Goal: Transaction & Acquisition: Book appointment/travel/reservation

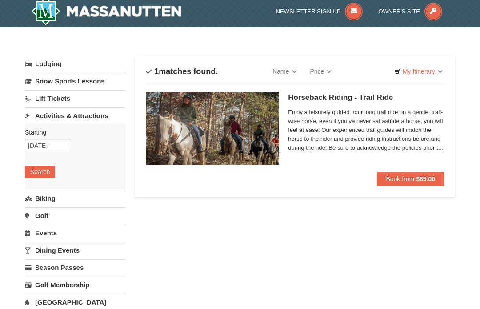
scroll to position [6, 0]
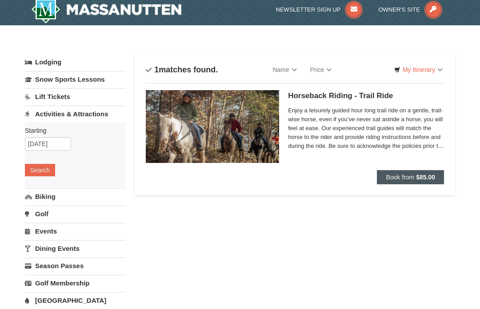
click at [416, 183] on button "Book from $85.00" at bounding box center [410, 177] width 67 height 14
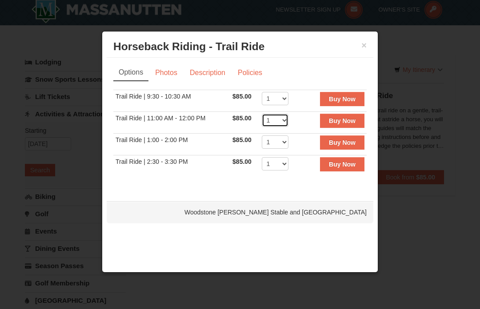
click at [288, 122] on select "1 2 3 4 5 6 7 8 9 10 11 12" at bounding box center [275, 120] width 27 height 13
select select "10"
click at [170, 76] on link "Photos" at bounding box center [166, 72] width 34 height 17
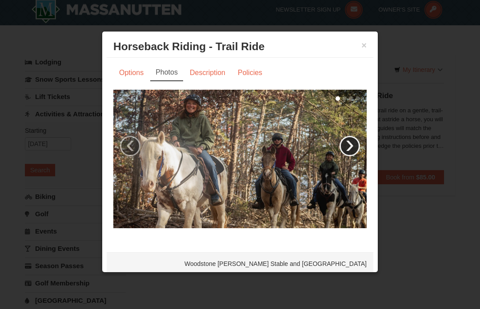
click at [357, 153] on link "›" at bounding box center [349, 146] width 20 height 20
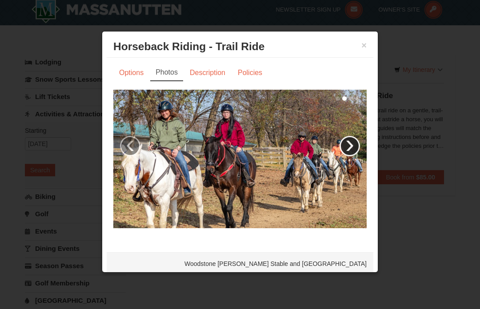
click at [352, 152] on link "›" at bounding box center [349, 146] width 20 height 20
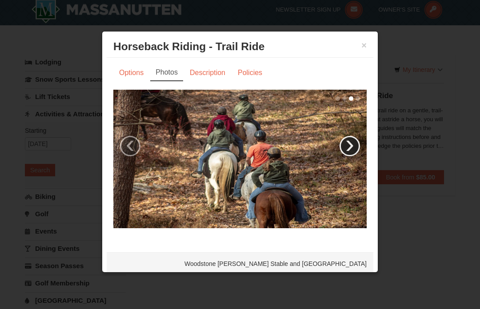
click at [349, 154] on link "›" at bounding box center [349, 146] width 20 height 20
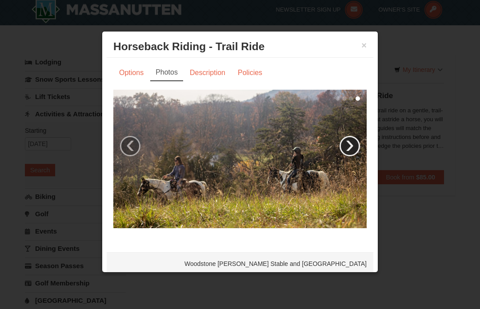
click at [349, 154] on link "›" at bounding box center [349, 146] width 20 height 20
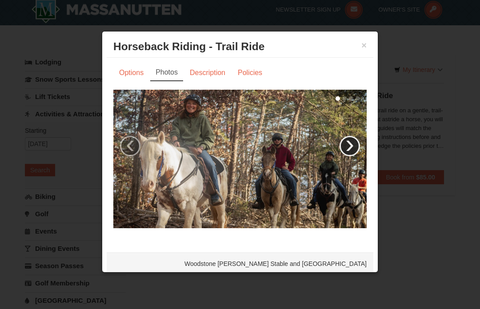
click at [350, 153] on link "›" at bounding box center [349, 146] width 20 height 20
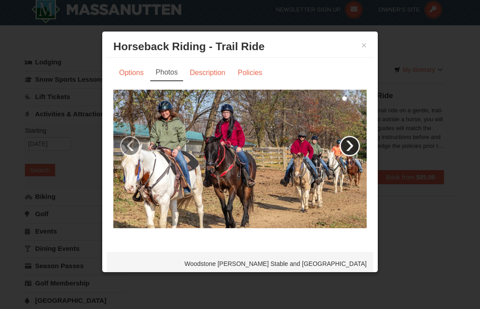
click at [353, 152] on link "›" at bounding box center [349, 146] width 20 height 20
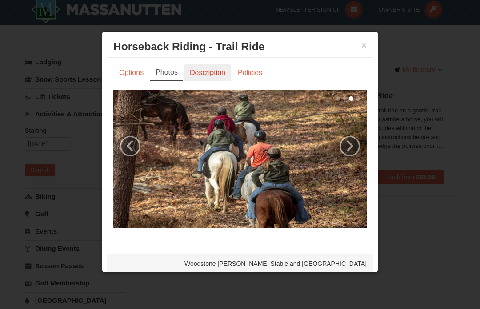
click at [212, 77] on link "Description" at bounding box center [207, 72] width 47 height 17
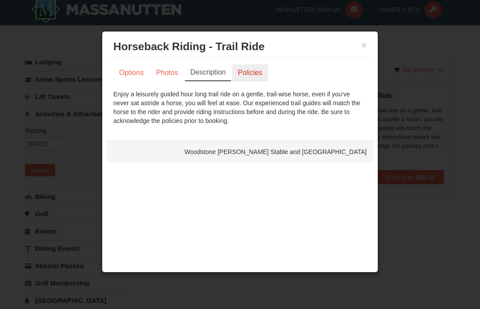
click at [252, 74] on link "Policies" at bounding box center [250, 72] width 36 height 17
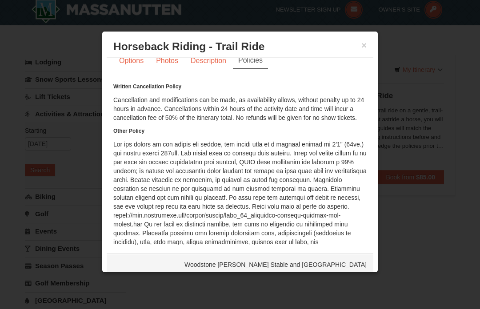
scroll to position [5, 0]
click at [136, 67] on link "Options" at bounding box center [131, 60] width 36 height 17
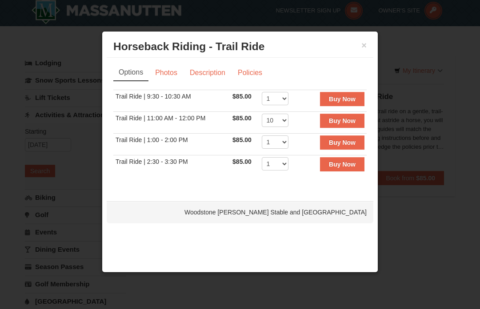
scroll to position [0, 0]
click at [352, 124] on strong "Buy Now" at bounding box center [342, 120] width 27 height 7
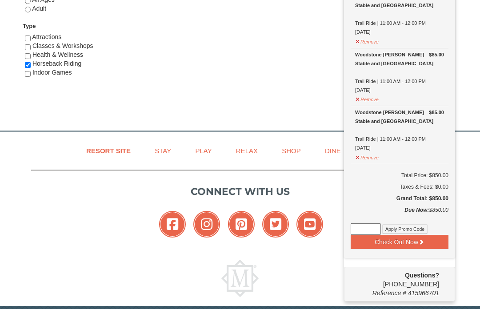
scroll to position [523, 0]
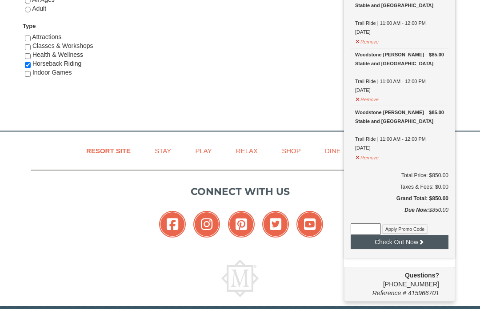
click at [438, 243] on button "Check Out Now" at bounding box center [400, 242] width 98 height 14
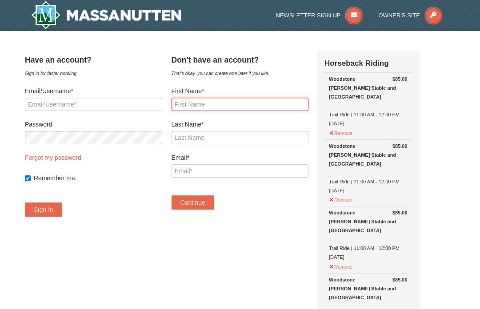
click at [225, 108] on input "First Name*" at bounding box center [240, 104] width 137 height 13
type input "Harriet"
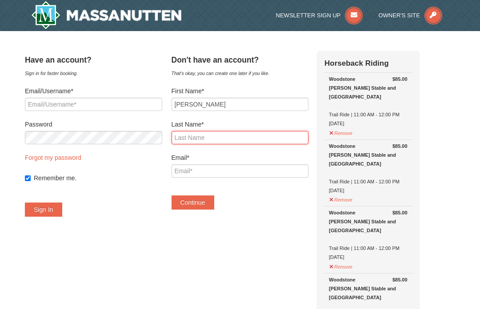
click at [223, 144] on input "Last Name*" at bounding box center [240, 137] width 137 height 13
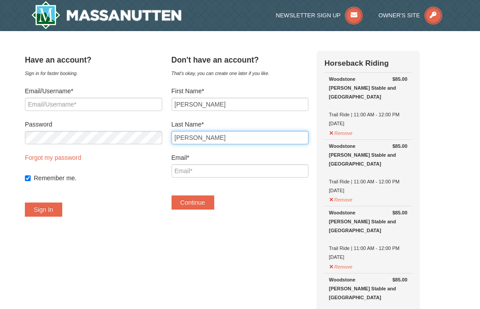
type input "Elbaum"
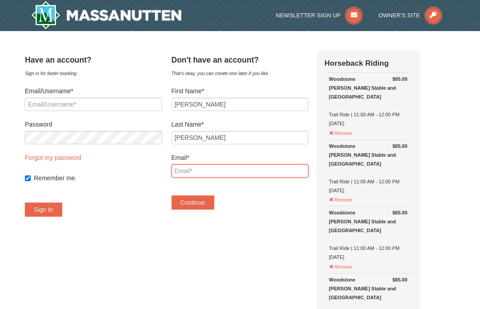
click at [214, 176] on input "Email*" at bounding box center [240, 170] width 137 height 13
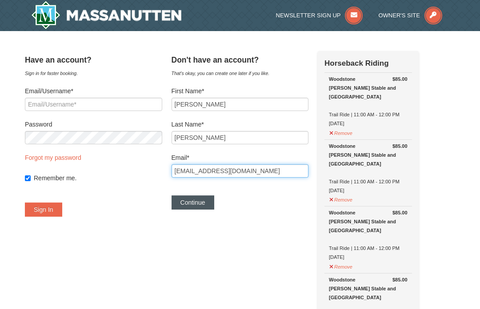
type input "harrietelb@gmail.com"
click at [204, 206] on button "Continue" at bounding box center [193, 203] width 43 height 14
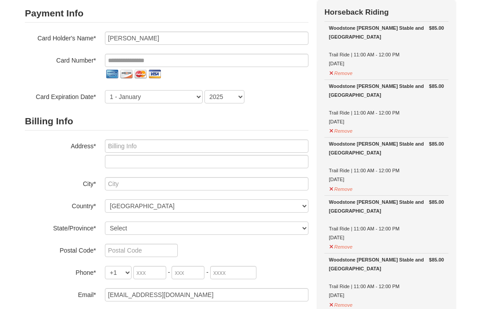
scroll to position [75, 0]
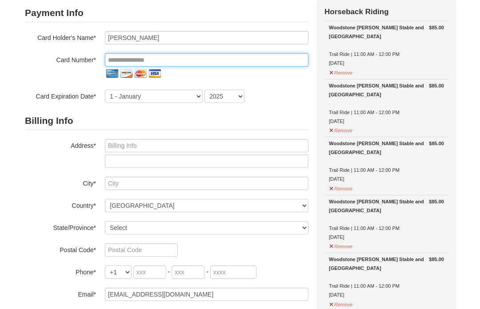
click at [124, 60] on input "tel" at bounding box center [207, 59] width 204 height 13
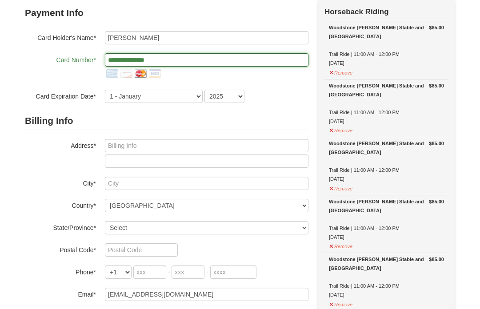
type input "**********"
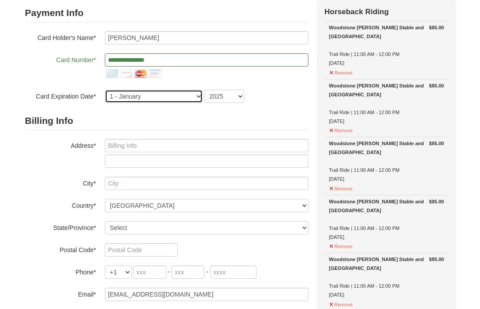
click at [191, 103] on select "1 - January 2 - February 3 - March 4 - April 5 - May 6 - June 7 - July 8 - Augu…" at bounding box center [154, 96] width 98 height 13
select select "7"
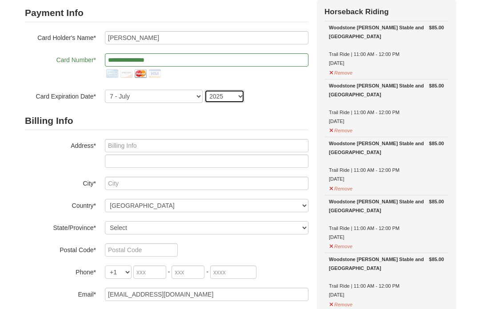
click at [238, 101] on select "2025 2026 2027 2028 2029 2030 2031 2032 2033 2034" at bounding box center [224, 96] width 40 height 13
select select "2030"
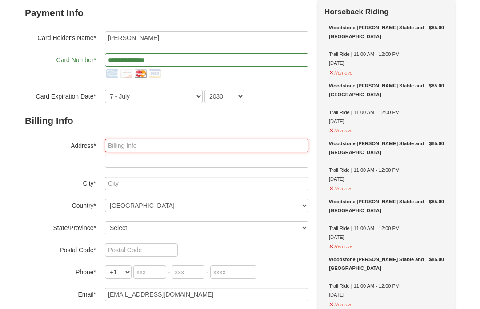
click at [128, 151] on input "text" at bounding box center [207, 145] width 204 height 13
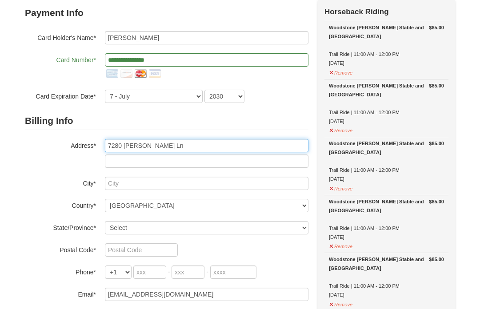
type input "7280 Amberly Ln"
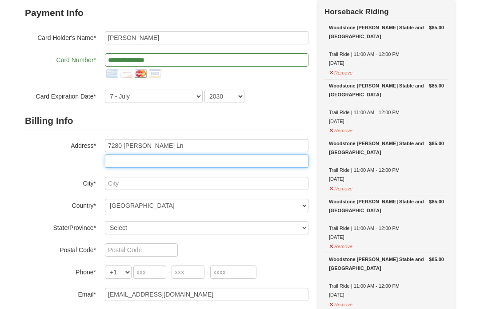
click at [122, 167] on input "text" at bounding box center [207, 161] width 204 height 13
type input "Apt 206"
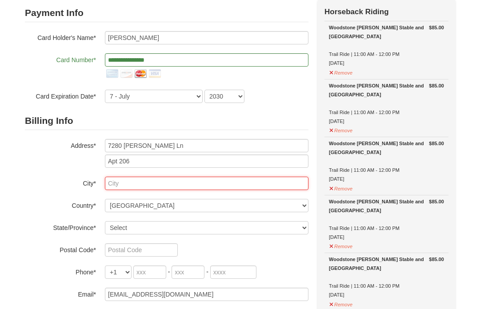
click at [120, 187] on input "text" at bounding box center [207, 183] width 204 height 13
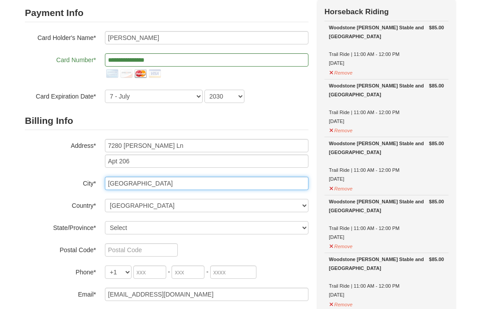
type input "Delray Beach"
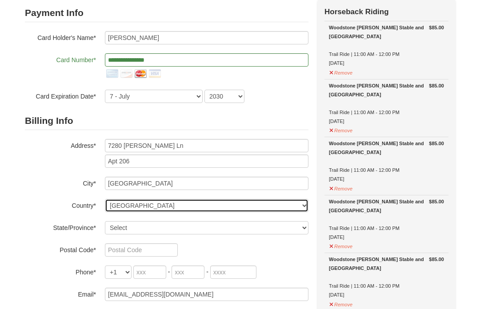
click at [138, 210] on select "----- Select ------ Afghanistan Åland Islands Albania Algeria American Samoa An…" at bounding box center [207, 205] width 204 height 13
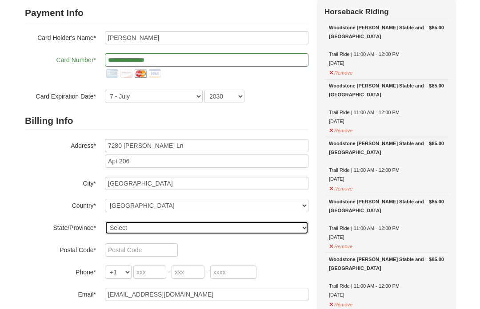
click at [148, 228] on select "Select Alabama Alaska American Samoa Arizona Arkansas California Colorado Conne…" at bounding box center [207, 227] width 204 height 13
select select "FL"
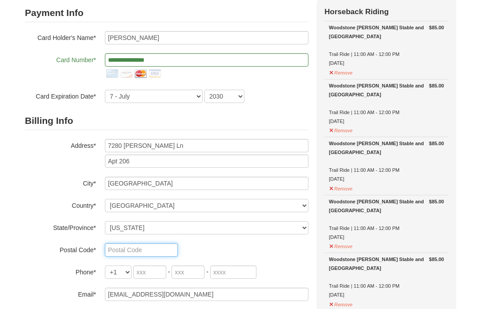
click at [153, 256] on input "text" at bounding box center [141, 250] width 73 height 13
type input "33446"
click at [158, 276] on input "tel" at bounding box center [149, 272] width 33 height 13
type input "860"
click at [193, 279] on input "tel" at bounding box center [188, 272] width 33 height 13
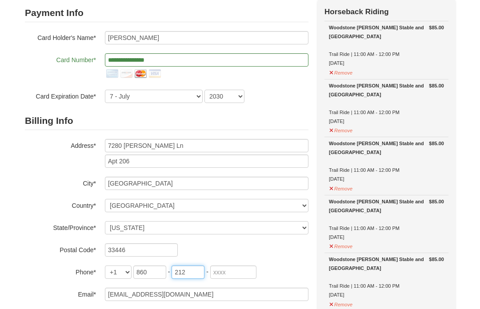
type input "212"
click at [234, 278] on input "tel" at bounding box center [233, 272] width 46 height 13
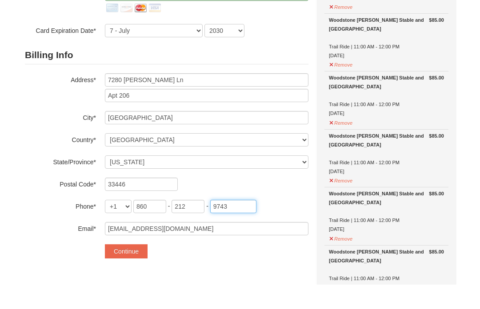
scroll to position [124, 0]
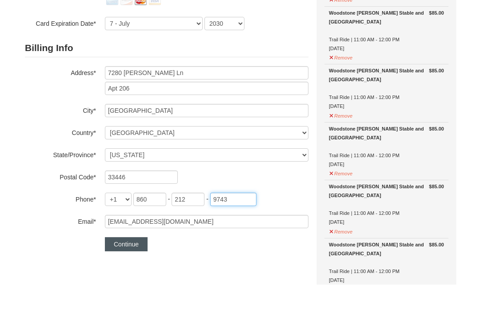
type input "9743"
click at [140, 262] on button "Continue" at bounding box center [126, 269] width 43 height 14
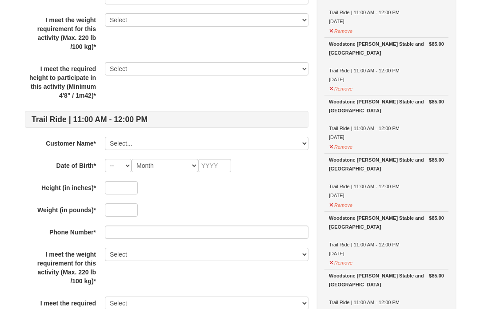
scroll to position [233, 0]
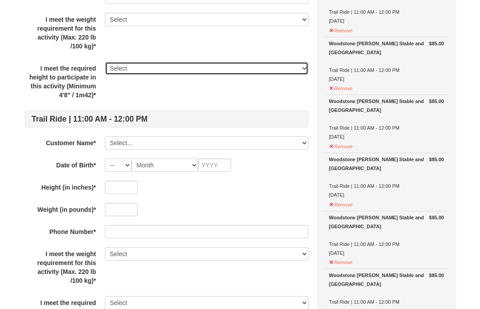
click at [307, 75] on select "Select Yes" at bounding box center [207, 68] width 204 height 13
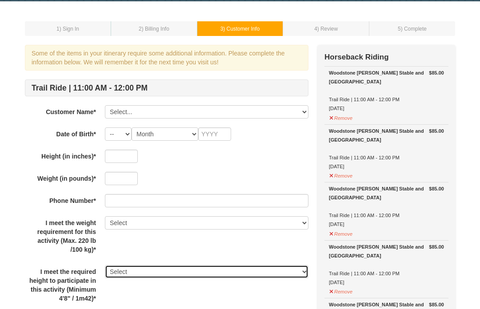
scroll to position [0, 0]
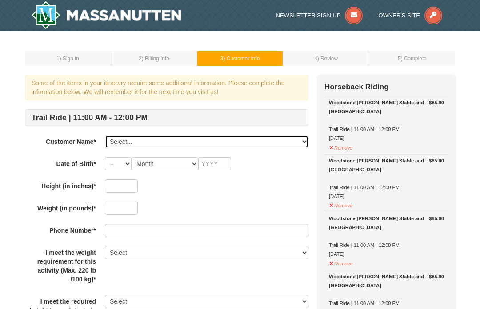
click at [151, 141] on select "Select... [PERSON_NAME] Add New..." at bounding box center [207, 141] width 204 height 13
